Goal: Task Accomplishment & Management: Use online tool/utility

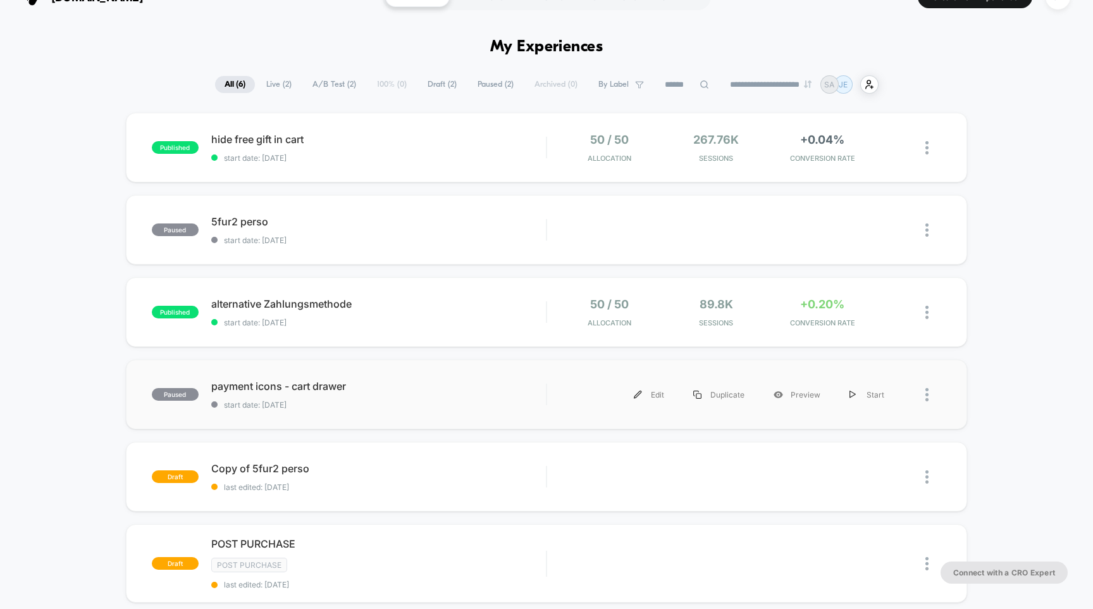
scroll to position [32, 0]
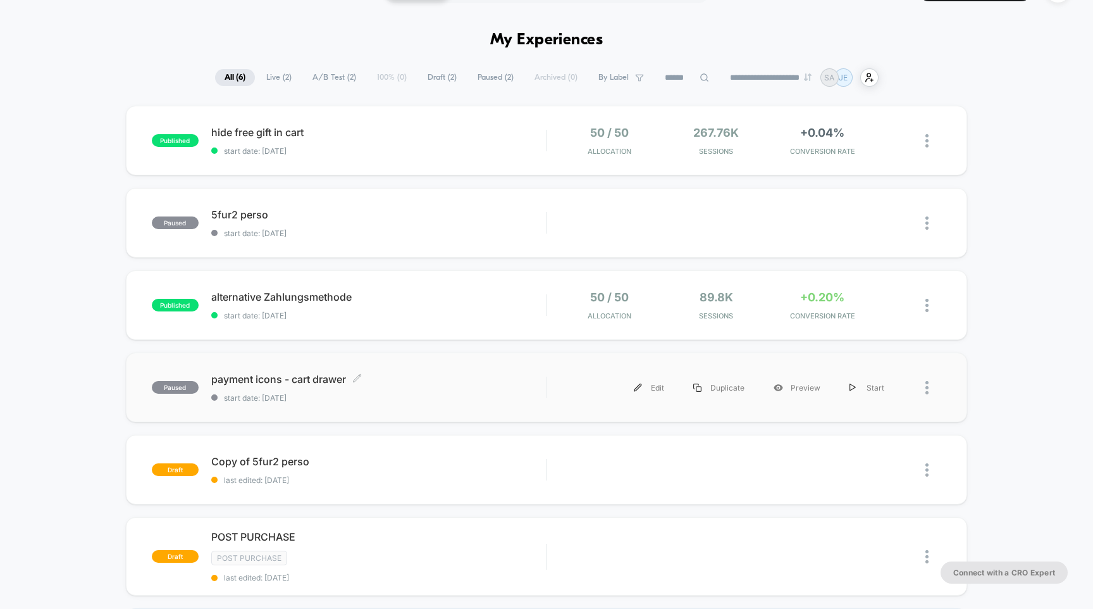
click at [311, 380] on span "payment icons - cart drawer Click to edit experience details" at bounding box center [378, 379] width 335 height 13
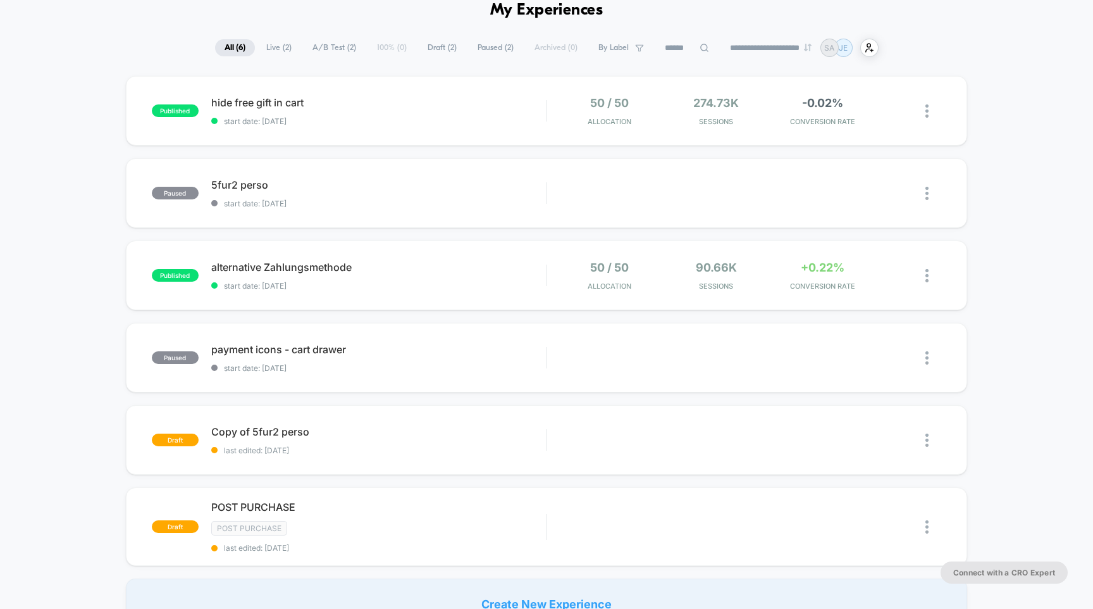
scroll to position [54, 0]
